Goal: Feedback & Contribution: Submit feedback/report problem

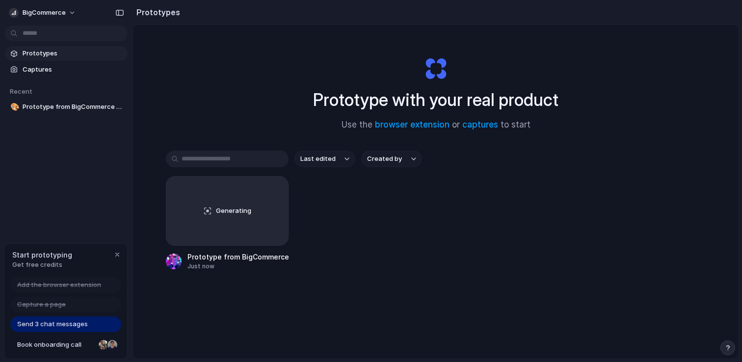
click at [725, 347] on div "button" at bounding box center [727, 348] width 7 height 7
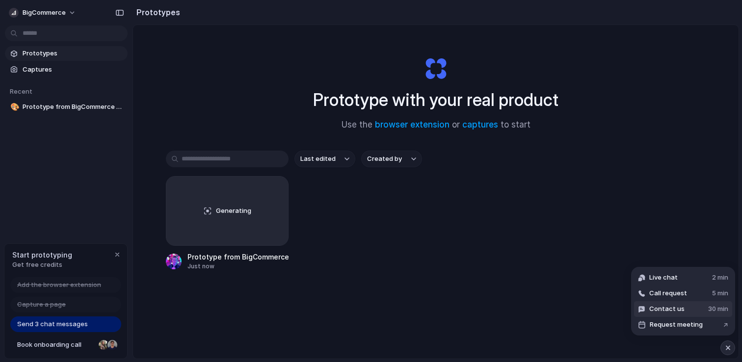
click at [686, 313] on button "Contact us 30 min" at bounding box center [683, 309] width 98 height 16
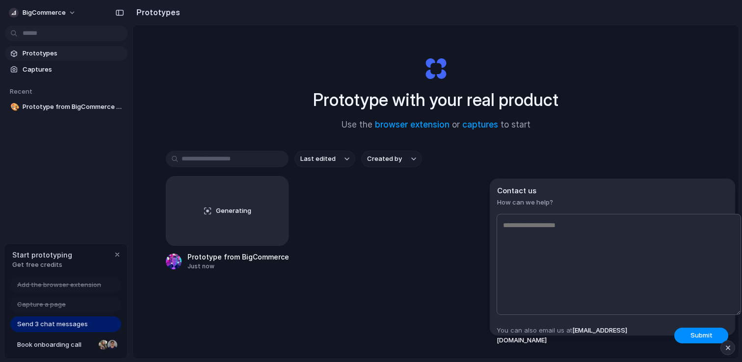
click at [666, 293] on textarea at bounding box center [619, 264] width 244 height 101
type textarea "**********"
click at [702, 333] on span "Submit" at bounding box center [702, 336] width 22 height 10
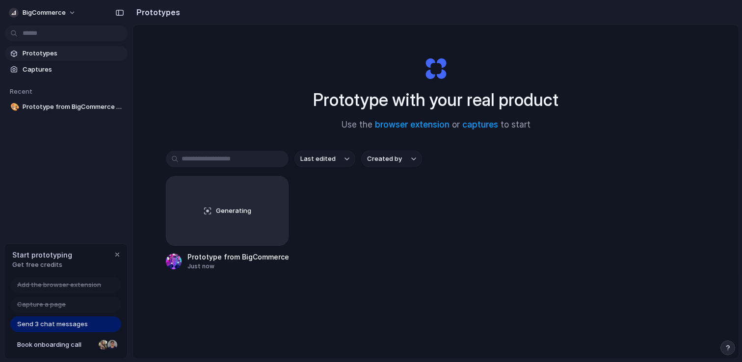
click at [640, 162] on div "Last edited Created by" at bounding box center [436, 159] width 540 height 17
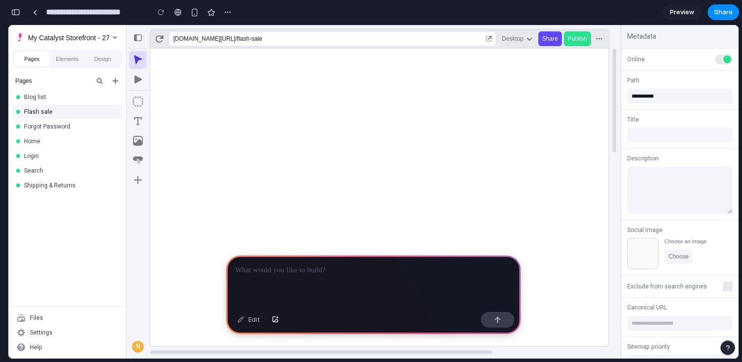
click at [376, 272] on p at bounding box center [373, 271] width 277 height 12
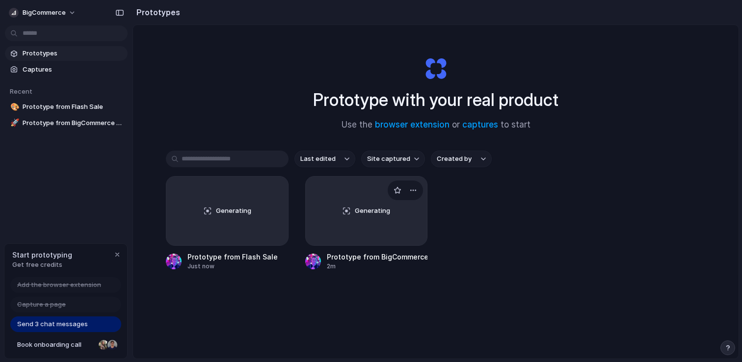
click at [371, 209] on span "Generating" at bounding box center [372, 211] width 35 height 10
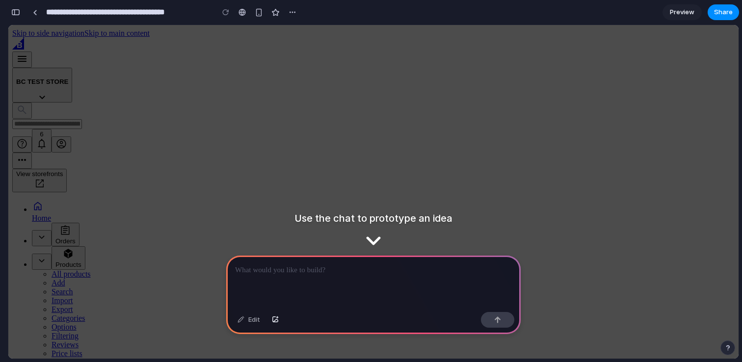
click at [298, 279] on div at bounding box center [373, 282] width 294 height 53
